Goal: Find specific page/section: Find specific page/section

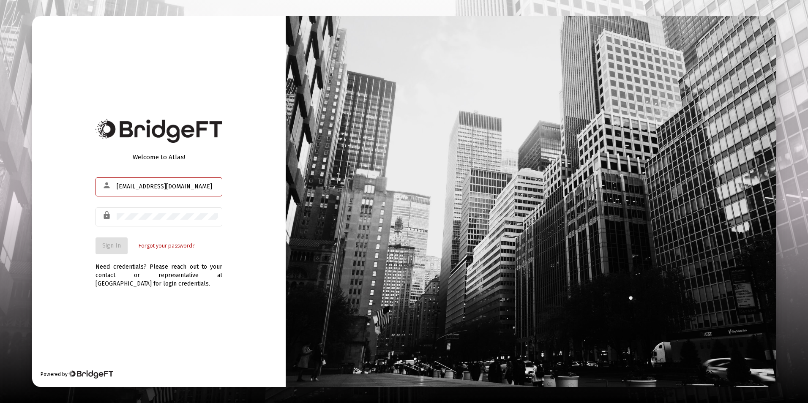
type input "[EMAIL_ADDRESS][DOMAIN_NAME]"
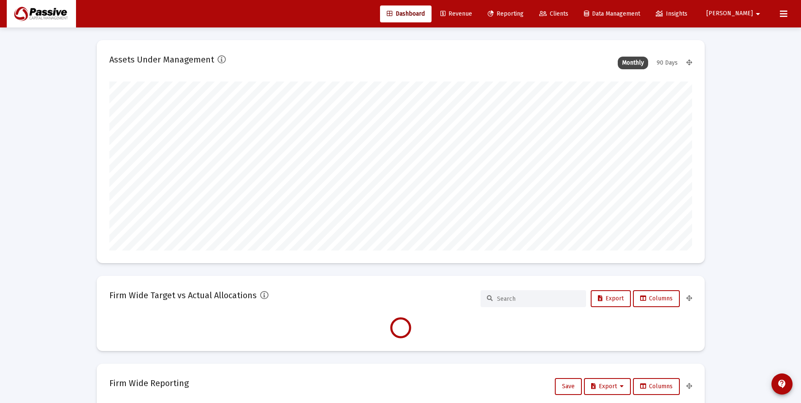
scroll to position [169, 314]
click at [666, 66] on div "90 Days" at bounding box center [668, 63] width 30 height 13
type input "[DATE]"
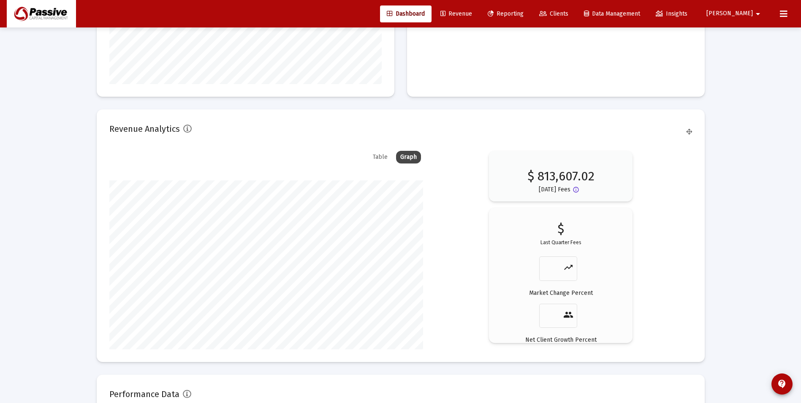
scroll to position [1280, 0]
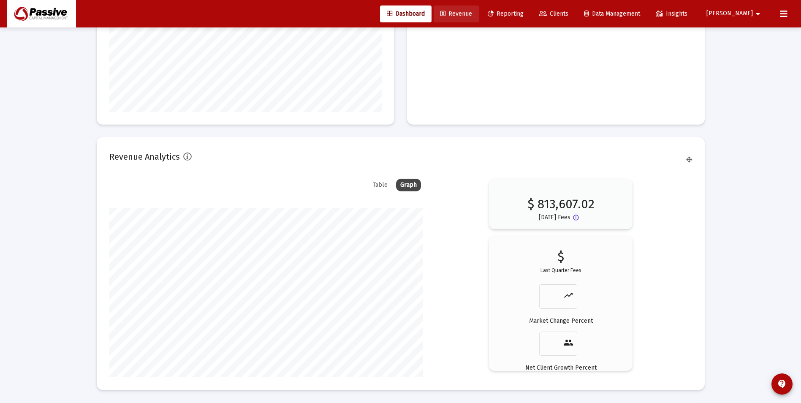
click at [472, 15] on span "Revenue" at bounding box center [457, 13] width 32 height 7
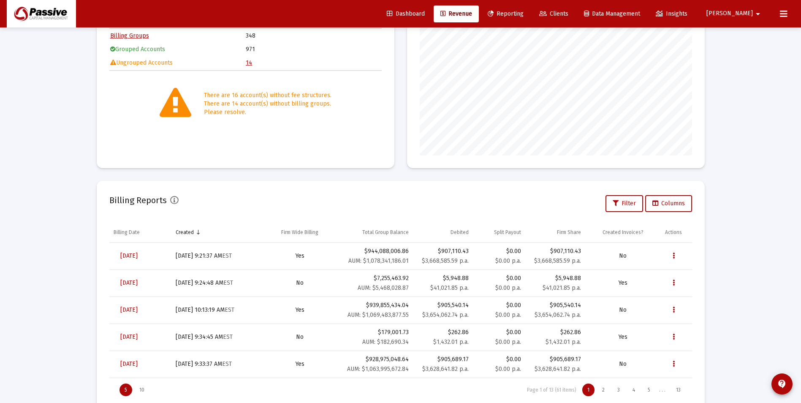
scroll to position [159, 0]
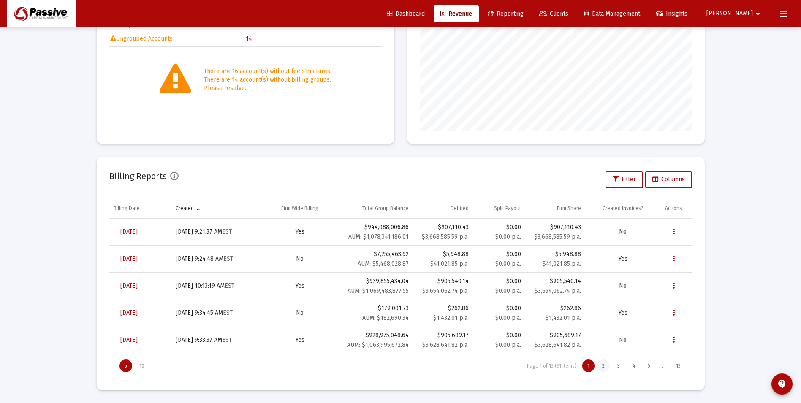
click at [602, 367] on div "2" at bounding box center [603, 366] width 13 height 13
click at [591, 368] on div "1" at bounding box center [589, 366] width 12 height 13
click at [603, 368] on div "2" at bounding box center [603, 366] width 13 height 13
click at [591, 369] on div "1" at bounding box center [589, 366] width 12 height 13
click at [603, 369] on div "2" at bounding box center [603, 366] width 13 height 13
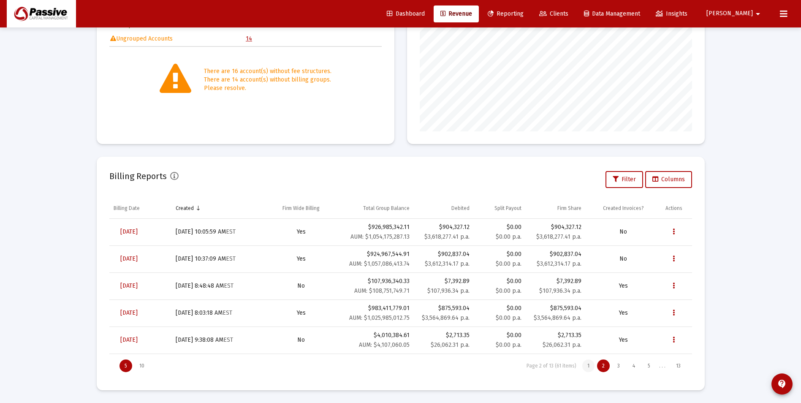
click at [589, 369] on div "1" at bounding box center [589, 366] width 12 height 13
click at [600, 368] on div "2" at bounding box center [603, 366] width 13 height 13
click at [587, 368] on div "1" at bounding box center [589, 366] width 12 height 13
click at [607, 367] on div "2" at bounding box center [603, 366] width 13 height 13
click at [583, 367] on div "1" at bounding box center [589, 366] width 12 height 13
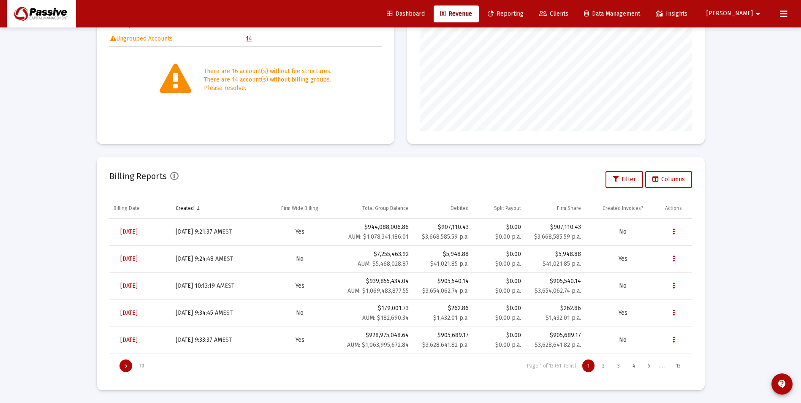
click at [80, 300] on div "Loading... Billing Invoices Run One Off Billing Run Firm-Wide Billing Settings …" at bounding box center [400, 122] width 801 height 562
